Goal: Find specific page/section: Find specific page/section

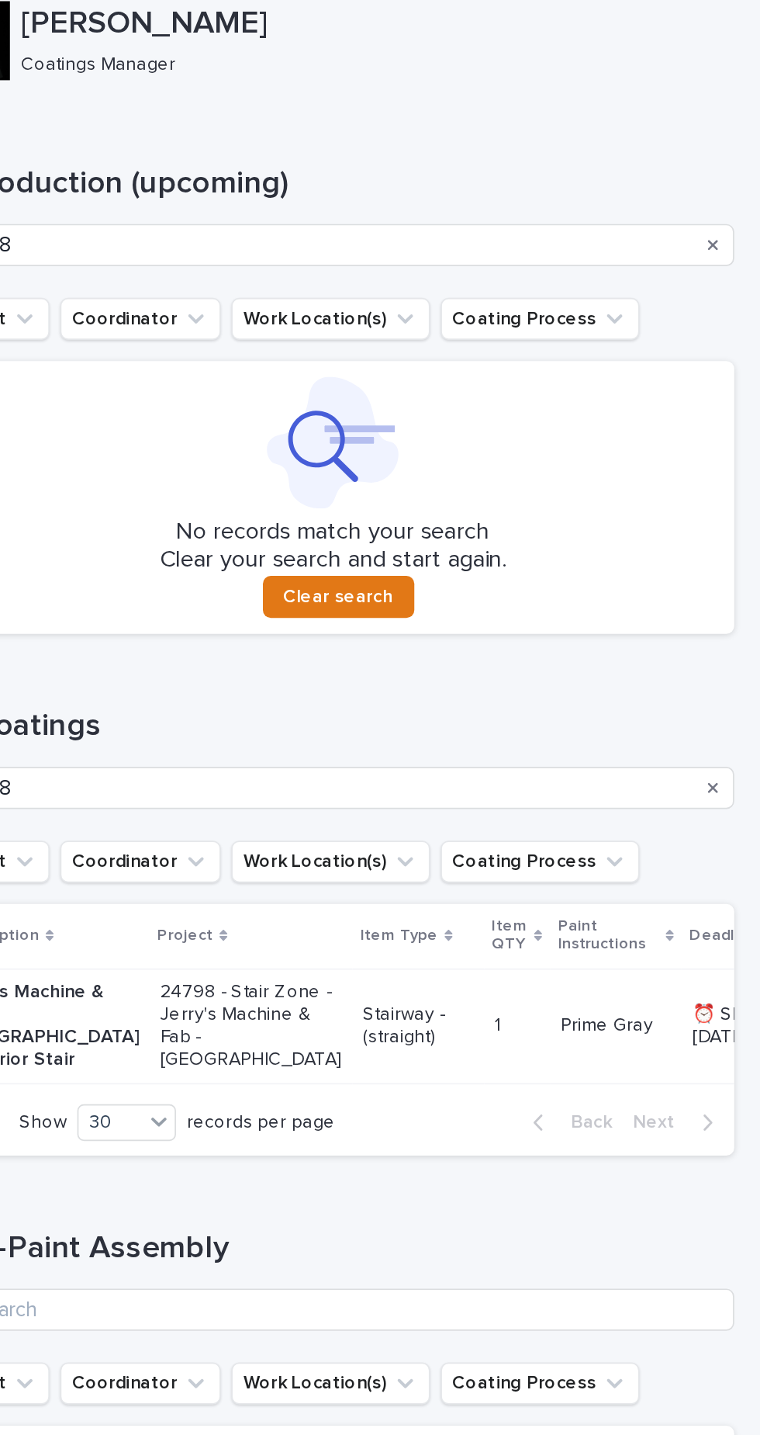
click at [732, 153] on button "Search" at bounding box center [732, 162] width 6 height 25
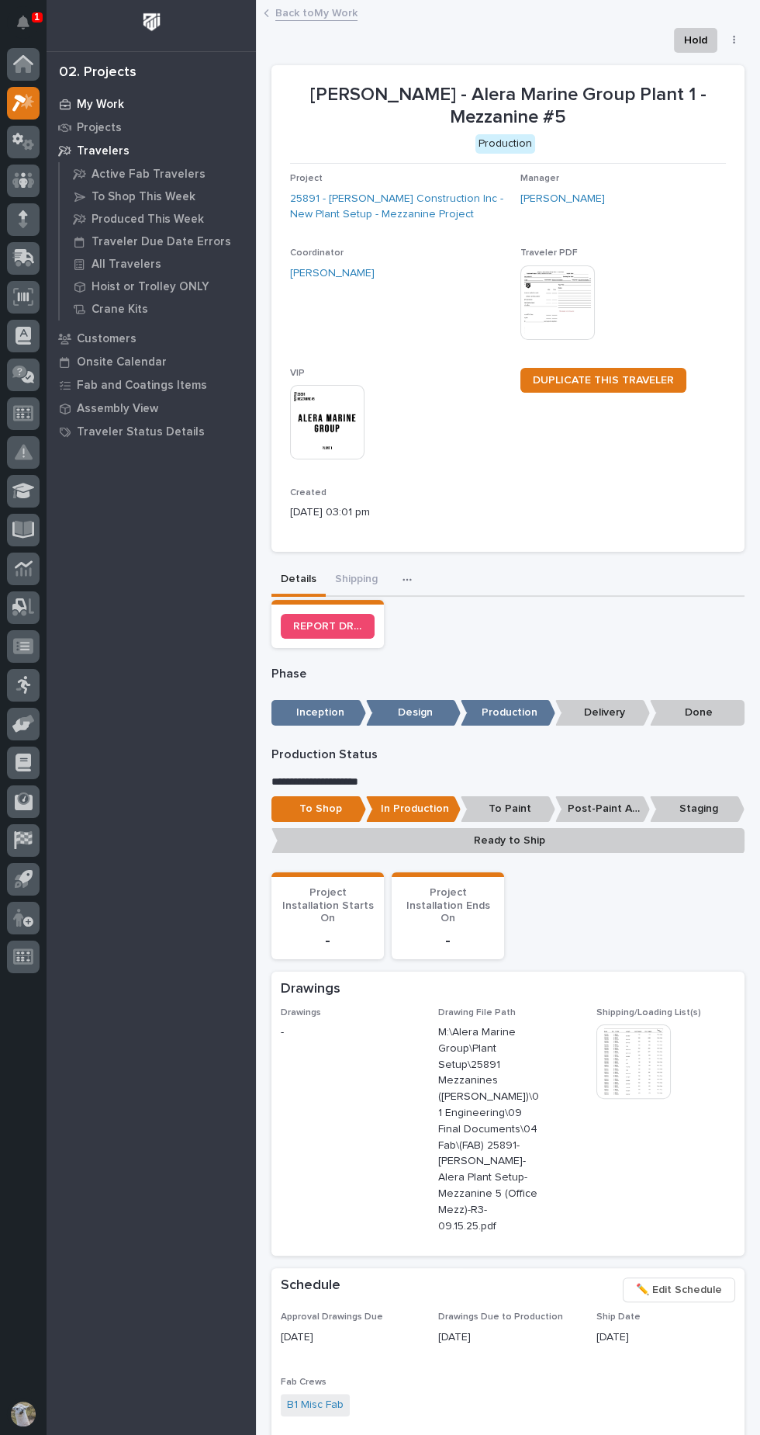
click at [96, 104] on p "My Work" at bounding box center [100, 105] width 47 height 14
